Goal: Task Accomplishment & Management: Complete application form

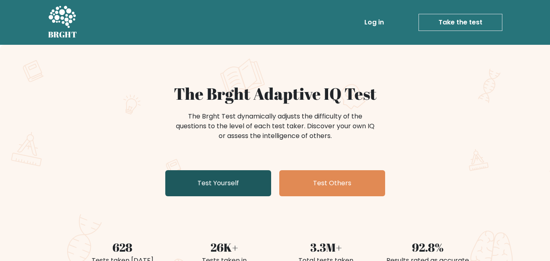
click at [191, 179] on link "Test Yourself" at bounding box center [218, 183] width 106 height 26
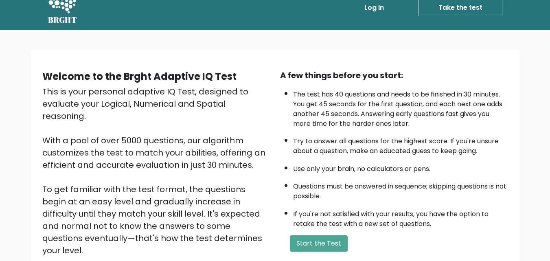
scroll to position [16, 0]
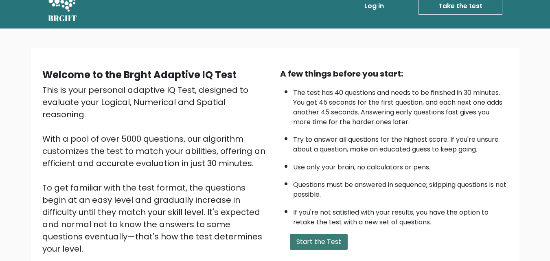
click at [310, 240] on button "Start the Test" at bounding box center [319, 242] width 58 height 16
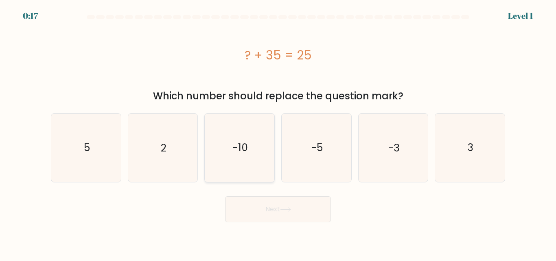
click at [254, 147] on icon "-10" at bounding box center [240, 148] width 68 height 68
click at [278, 133] on input "c. -10" at bounding box center [278, 132] width 0 height 2
radio input "true"
click at [276, 214] on button "Next" at bounding box center [278, 209] width 106 height 26
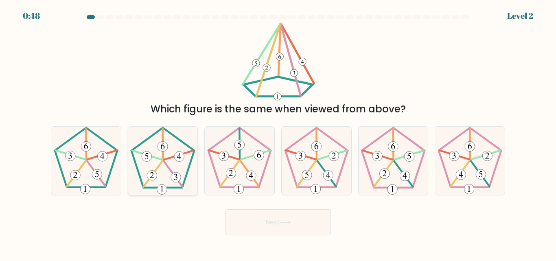
click at [160, 181] on icon at bounding box center [163, 161] width 68 height 68
click at [278, 133] on input "b." at bounding box center [278, 132] width 0 height 2
radio input "true"
click at [266, 217] on button "Next" at bounding box center [278, 222] width 106 height 26
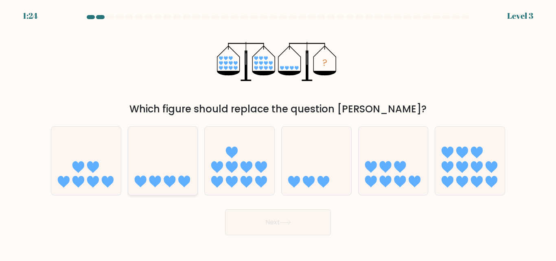
click at [184, 161] on icon at bounding box center [163, 160] width 70 height 57
click at [278, 133] on input "b." at bounding box center [278, 132] width 0 height 2
radio input "true"
click at [249, 220] on button "Next" at bounding box center [278, 222] width 106 height 26
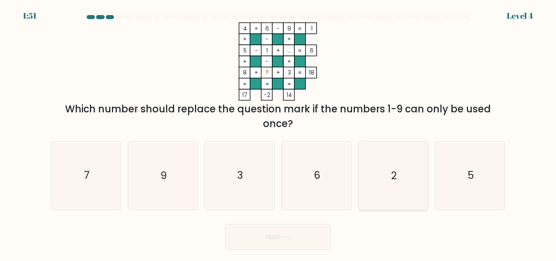
click at [405, 166] on icon "2" at bounding box center [393, 175] width 68 height 68
click at [278, 133] on input "e. 2" at bounding box center [278, 132] width 0 height 2
radio input "true"
click at [269, 248] on button "Next" at bounding box center [278, 237] width 106 height 26
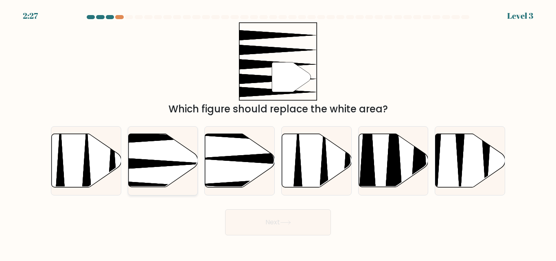
click at [173, 161] on icon at bounding box center [163, 160] width 70 height 53
click at [278, 133] on input "b." at bounding box center [278, 132] width 0 height 2
radio input "true"
click at [247, 218] on button "Next" at bounding box center [278, 222] width 106 height 26
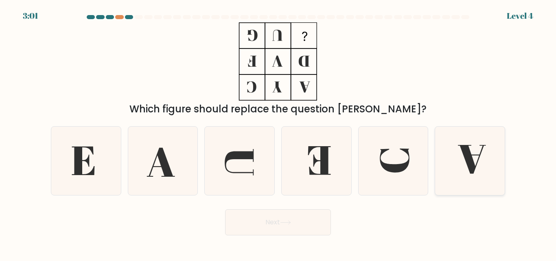
click at [451, 166] on icon at bounding box center [470, 161] width 68 height 68
click at [278, 133] on input "f." at bounding box center [278, 132] width 0 height 2
radio input "true"
click at [306, 221] on button "Next" at bounding box center [278, 222] width 106 height 26
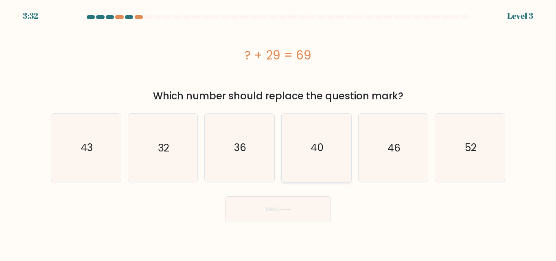
click at [313, 148] on text "40" at bounding box center [317, 147] width 13 height 14
click at [278, 133] on input "d. 40" at bounding box center [278, 132] width 0 height 2
radio input "true"
click at [297, 212] on button "Next" at bounding box center [278, 209] width 106 height 26
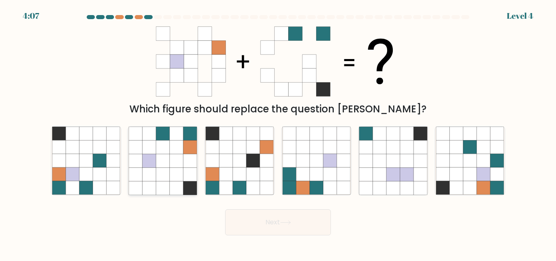
click at [147, 161] on icon at bounding box center [148, 160] width 13 height 13
click at [278, 133] on input "b." at bounding box center [278, 132] width 0 height 2
radio input "true"
click at [256, 219] on button "Next" at bounding box center [278, 222] width 106 height 26
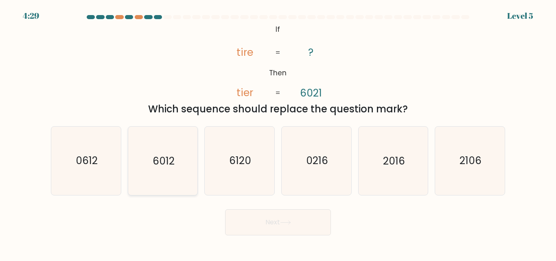
click at [176, 180] on icon "6012" at bounding box center [163, 161] width 68 height 68
click at [278, 133] on input "b. 6012" at bounding box center [278, 132] width 0 height 2
radio input "true"
click at [242, 218] on button "Next" at bounding box center [278, 222] width 106 height 26
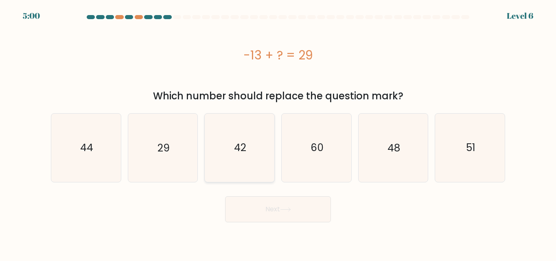
click at [246, 166] on icon "42" at bounding box center [240, 148] width 68 height 68
click at [278, 133] on input "c. 42" at bounding box center [278, 132] width 0 height 2
radio input "true"
click at [268, 215] on button "Next" at bounding box center [278, 209] width 106 height 26
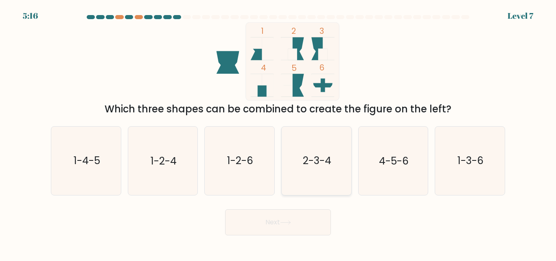
click at [308, 160] on text "2-3-4" at bounding box center [317, 161] width 28 height 14
click at [278, 133] on input "d. 2-3-4" at bounding box center [278, 132] width 0 height 2
radio input "true"
click at [298, 216] on button "Next" at bounding box center [278, 222] width 106 height 26
click at [289, 219] on button "Next" at bounding box center [278, 222] width 106 height 26
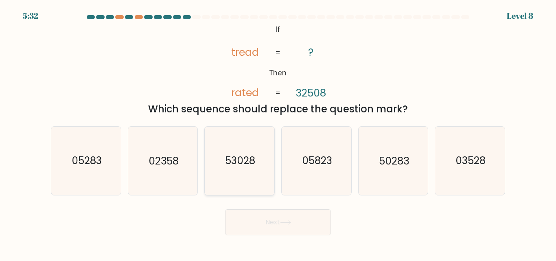
click at [258, 169] on icon "53028" at bounding box center [240, 161] width 68 height 68
click at [278, 133] on input "c. 53028" at bounding box center [278, 132] width 0 height 2
radio input "true"
click at [282, 222] on icon at bounding box center [285, 222] width 11 height 4
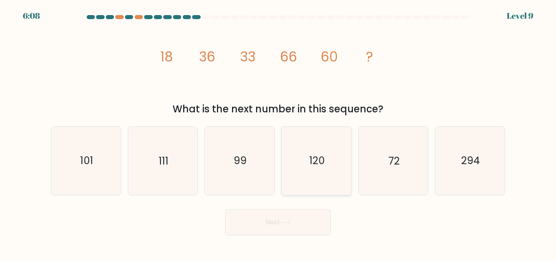
click at [317, 161] on text "120" at bounding box center [316, 161] width 15 height 14
click at [278, 133] on input "d. 120" at bounding box center [278, 132] width 0 height 2
radio input "true"
click at [290, 222] on icon at bounding box center [285, 223] width 10 height 4
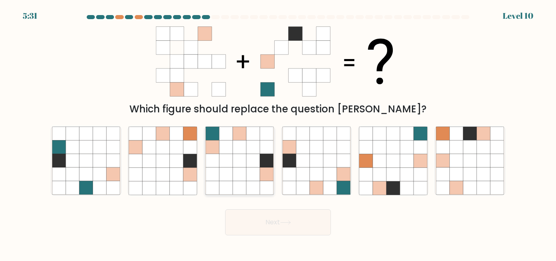
click at [237, 146] on icon at bounding box center [239, 146] width 13 height 13
click at [278, 133] on input "c." at bounding box center [278, 132] width 0 height 2
radio input "true"
click at [275, 219] on button "Next" at bounding box center [278, 222] width 106 height 26
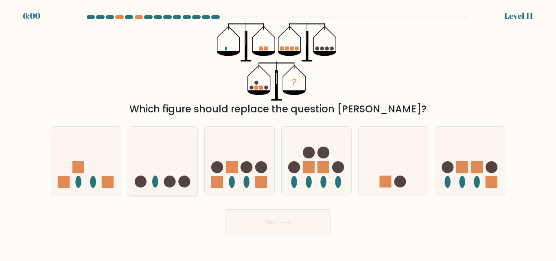
click at [173, 162] on icon at bounding box center [163, 160] width 70 height 57
click at [278, 133] on input "b." at bounding box center [278, 132] width 0 height 2
radio input "true"
click at [285, 226] on button "Next" at bounding box center [278, 222] width 106 height 26
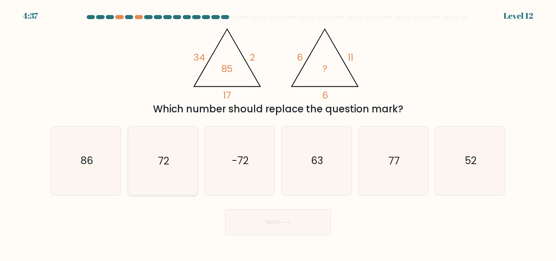
click at [159, 166] on text "72" at bounding box center [163, 161] width 11 height 14
click at [278, 133] on input "b. 72" at bounding box center [278, 132] width 0 height 2
radio input "true"
click at [275, 230] on button "Next" at bounding box center [278, 222] width 106 height 26
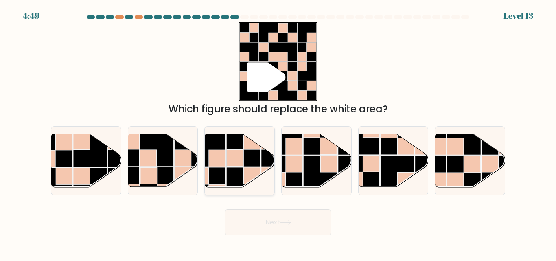
click at [250, 154] on rect at bounding box center [243, 150] width 34 height 34
click at [278, 133] on input "c." at bounding box center [278, 132] width 0 height 2
radio input "true"
click at [275, 221] on button "Next" at bounding box center [278, 222] width 106 height 26
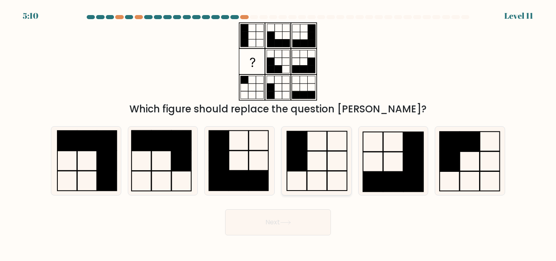
click at [307, 163] on rect at bounding box center [317, 161] width 20 height 20
click at [278, 133] on input "d." at bounding box center [278, 132] width 0 height 2
radio input "true"
click at [302, 219] on button "Next" at bounding box center [278, 222] width 106 height 26
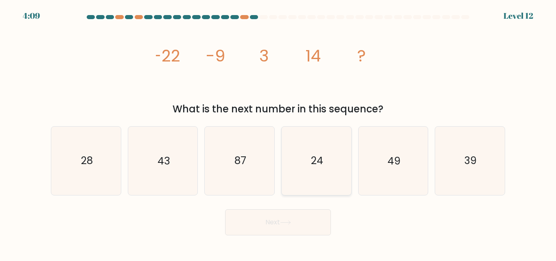
click at [313, 166] on text "24" at bounding box center [317, 161] width 12 height 14
click at [278, 133] on input "d. 24" at bounding box center [278, 132] width 0 height 2
radio input "true"
click at [308, 221] on button "Next" at bounding box center [278, 222] width 106 height 26
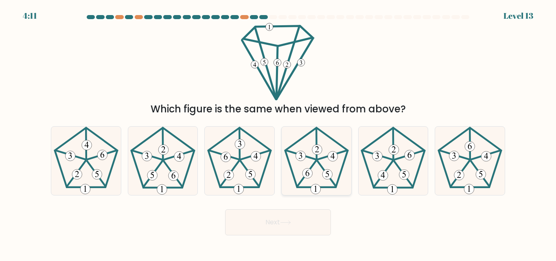
click at [314, 175] on icon at bounding box center [316, 161] width 68 height 68
click at [278, 133] on input "d." at bounding box center [278, 132] width 0 height 2
radio input "true"
click at [301, 217] on button "Next" at bounding box center [278, 222] width 106 height 26
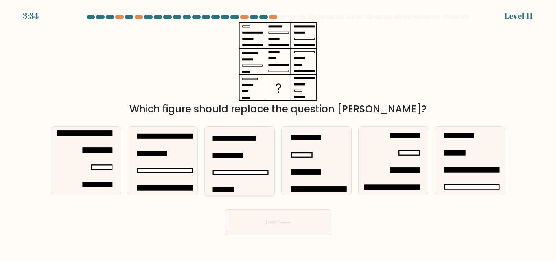
click at [254, 160] on icon at bounding box center [240, 161] width 68 height 68
click at [278, 133] on input "c." at bounding box center [278, 132] width 0 height 2
radio input "true"
click at [256, 216] on button "Next" at bounding box center [278, 222] width 106 height 26
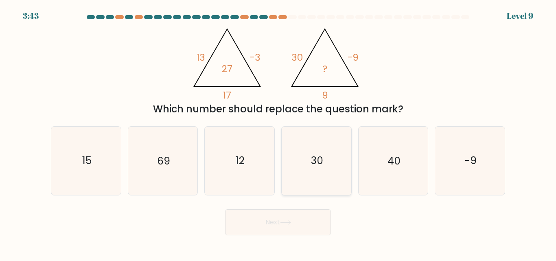
click at [327, 141] on icon "30" at bounding box center [316, 161] width 68 height 68
click at [278, 133] on input "d. 30" at bounding box center [278, 132] width 0 height 2
radio input "true"
click at [299, 225] on button "Next" at bounding box center [278, 222] width 106 height 26
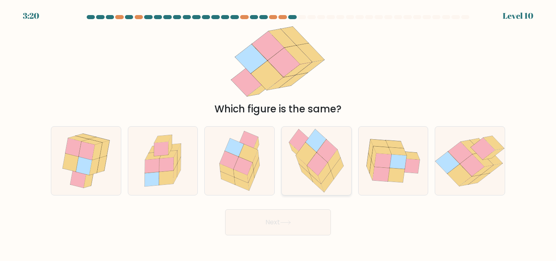
click at [313, 163] on icon at bounding box center [317, 164] width 20 height 23
click at [278, 133] on input "d." at bounding box center [278, 132] width 0 height 2
radio input "true"
click at [308, 215] on button "Next" at bounding box center [278, 222] width 106 height 26
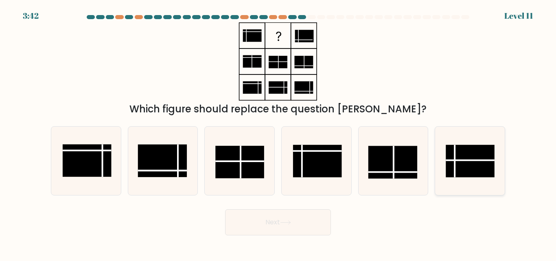
click at [455, 162] on line at bounding box center [455, 161] width 0 height 33
click at [278, 133] on input "f." at bounding box center [278, 132] width 0 height 2
radio input "true"
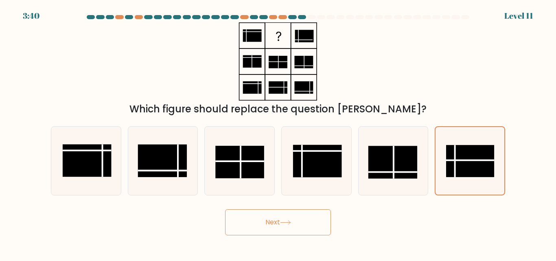
click at [269, 218] on button "Next" at bounding box center [278, 222] width 106 height 26
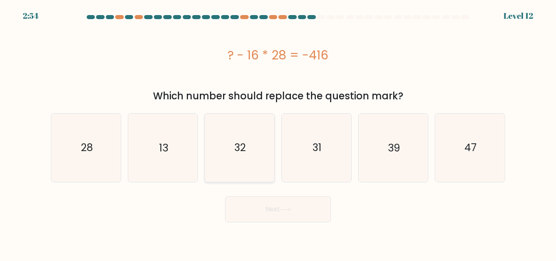
click at [254, 146] on icon "32" at bounding box center [240, 148] width 68 height 68
click at [278, 133] on input "c. 32" at bounding box center [278, 132] width 0 height 2
radio input "true"
click at [285, 211] on icon at bounding box center [285, 209] width 11 height 4
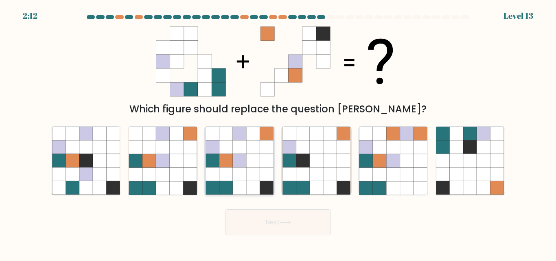
click at [221, 146] on icon at bounding box center [225, 146] width 13 height 13
click at [278, 133] on input "c." at bounding box center [278, 132] width 0 height 2
radio input "true"
click at [267, 222] on button "Next" at bounding box center [278, 222] width 106 height 26
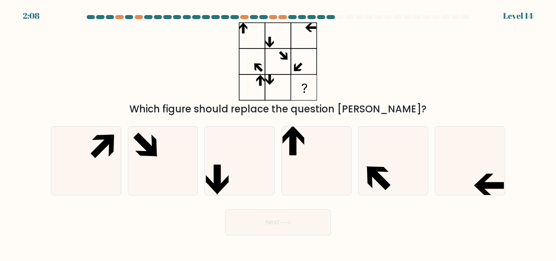
click at [273, 223] on button "Next" at bounding box center [278, 222] width 106 height 26
click at [479, 151] on icon at bounding box center [470, 161] width 68 height 68
click at [278, 133] on input "f." at bounding box center [278, 132] width 0 height 2
radio input "true"
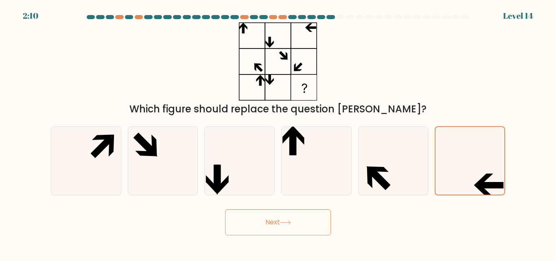
click at [282, 225] on button "Next" at bounding box center [278, 222] width 106 height 26
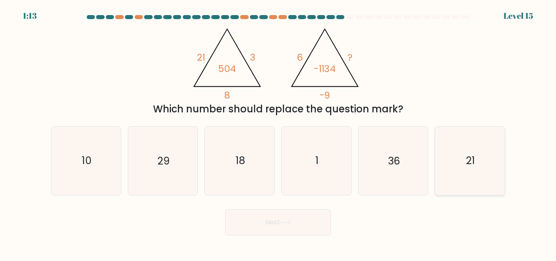
click at [474, 160] on text "21" at bounding box center [470, 161] width 9 height 14
click at [278, 133] on input "f. 21" at bounding box center [278, 132] width 0 height 2
radio input "true"
click at [323, 222] on button "Next" at bounding box center [278, 222] width 106 height 26
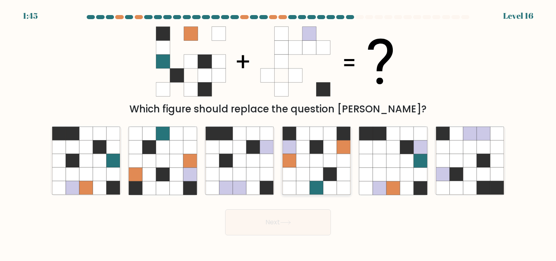
click at [313, 179] on icon at bounding box center [316, 174] width 13 height 13
click at [278, 133] on input "d." at bounding box center [278, 132] width 0 height 2
radio input "true"
click at [312, 214] on button "Next" at bounding box center [278, 222] width 106 height 26
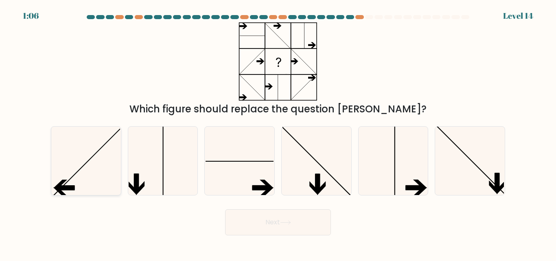
click at [105, 169] on icon at bounding box center [86, 161] width 68 height 68
click at [278, 133] on input "a." at bounding box center [278, 132] width 0 height 2
radio input "true"
click at [268, 220] on button "Next" at bounding box center [278, 222] width 106 height 26
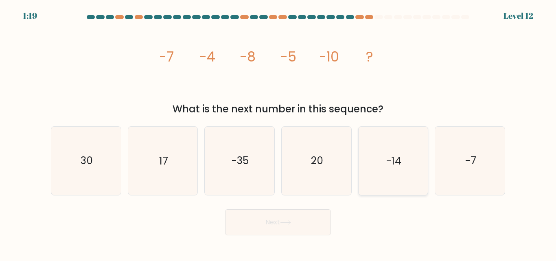
click at [402, 166] on icon "-14" at bounding box center [393, 161] width 68 height 68
click at [278, 133] on input "e. -14" at bounding box center [278, 132] width 0 height 2
radio input "true"
click at [310, 217] on button "Next" at bounding box center [278, 222] width 106 height 26
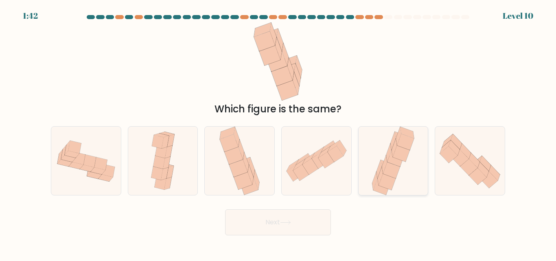
click at [379, 177] on icon at bounding box center [380, 176] width 5 height 18
click at [278, 133] on input "e." at bounding box center [278, 132] width 0 height 2
radio input "true"
click at [320, 222] on button "Next" at bounding box center [278, 222] width 106 height 26
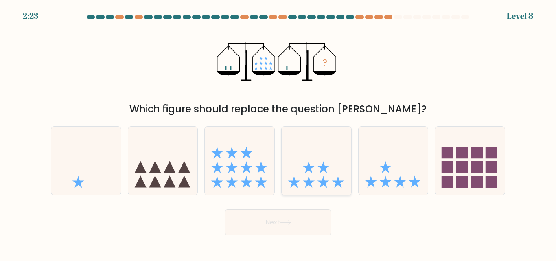
click at [299, 182] on icon at bounding box center [317, 160] width 70 height 57
click at [278, 133] on input "d." at bounding box center [278, 132] width 0 height 2
radio input "true"
click at [303, 224] on button "Next" at bounding box center [278, 222] width 106 height 26
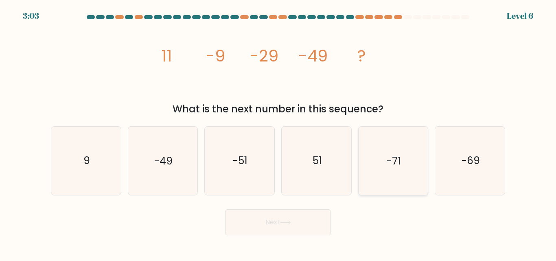
click at [402, 154] on icon "-71" at bounding box center [393, 161] width 68 height 68
click at [278, 133] on input "e. -71" at bounding box center [278, 132] width 0 height 2
radio input "true"
click at [320, 221] on button "Next" at bounding box center [278, 222] width 106 height 26
